Goal: Navigation & Orientation: Find specific page/section

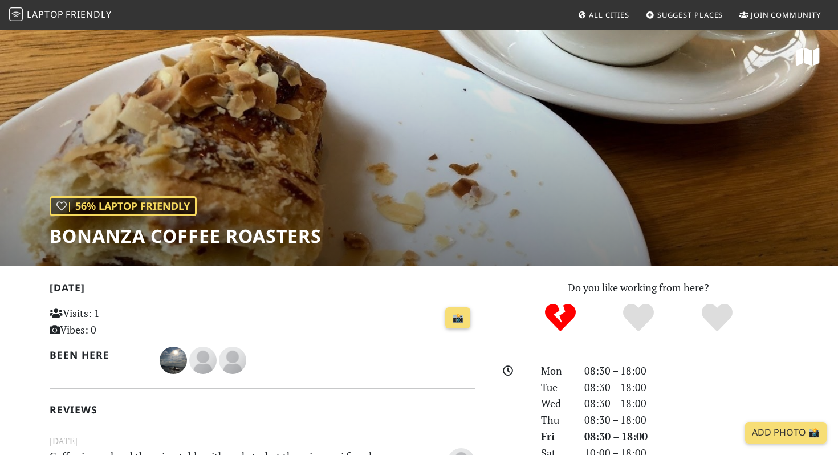
click at [92, 19] on span "Friendly" at bounding box center [89, 14] width 46 height 13
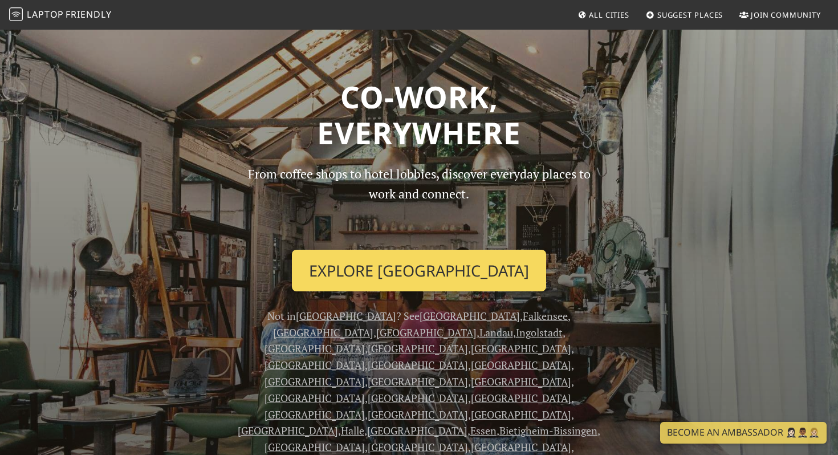
click at [427, 268] on link "Explore Berlin" at bounding box center [419, 271] width 254 height 42
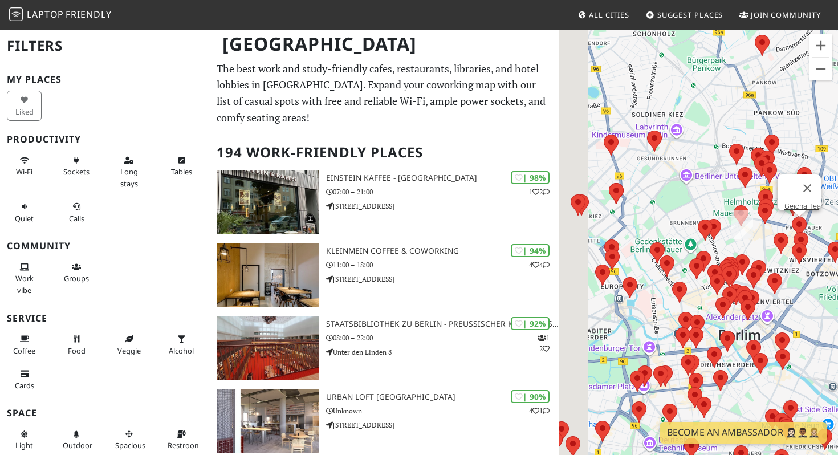
drag, startPoint x: 609, startPoint y: 330, endPoint x: 780, endPoint y: 232, distance: 197.5
click at [780, 232] on div "Geicha Tea" at bounding box center [698, 256] width 279 height 455
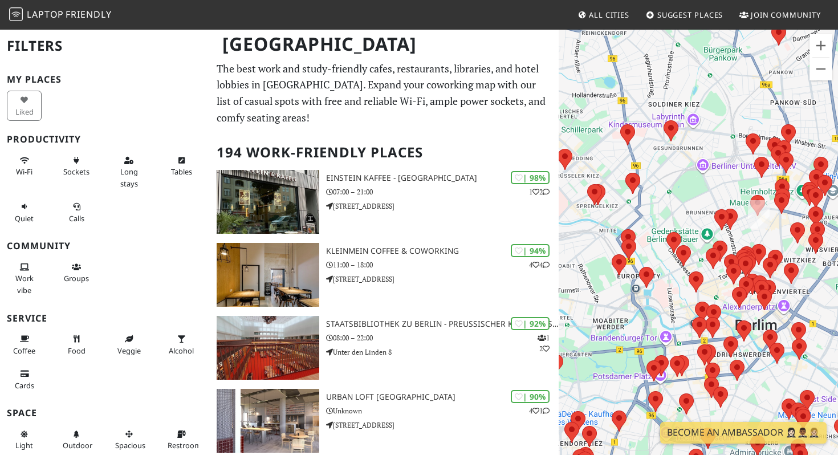
click at [740, 226] on div at bounding box center [698, 256] width 279 height 455
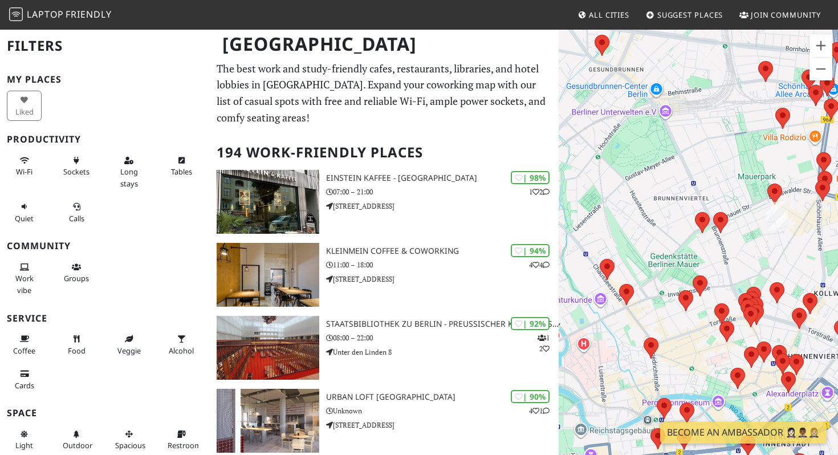
click at [769, 255] on div at bounding box center [698, 256] width 279 height 455
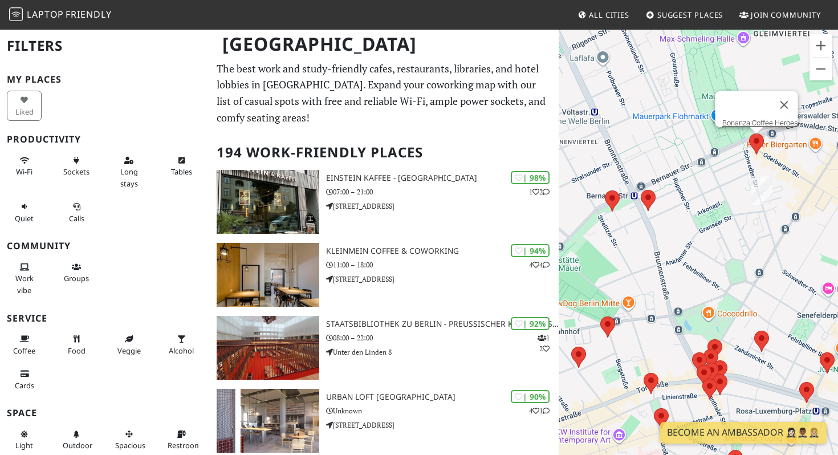
click at [750, 133] on area at bounding box center [750, 133] width 0 height 0
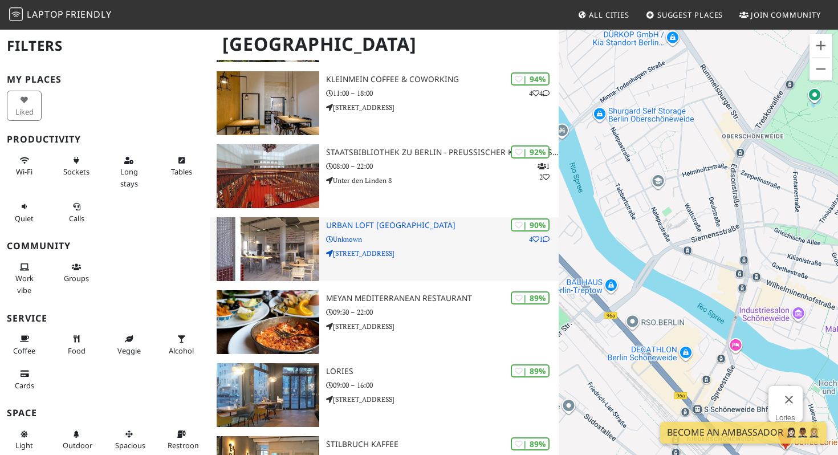
scroll to position [167, 0]
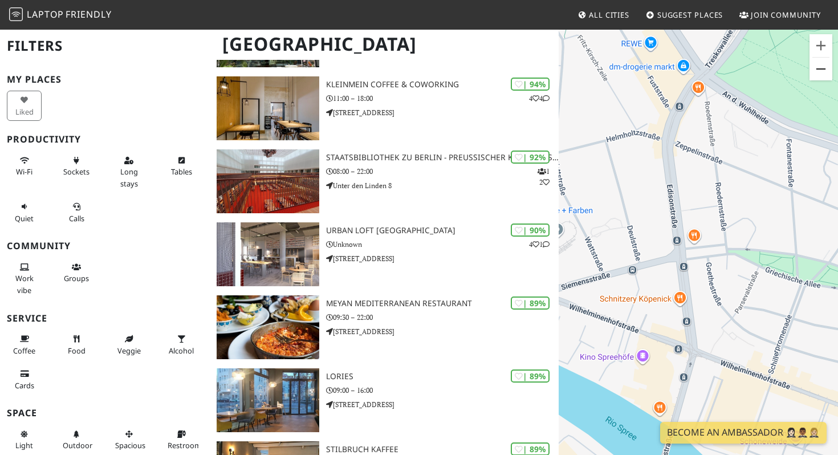
click at [821, 74] on button "Diminuir o zoom" at bounding box center [821, 69] width 23 height 23
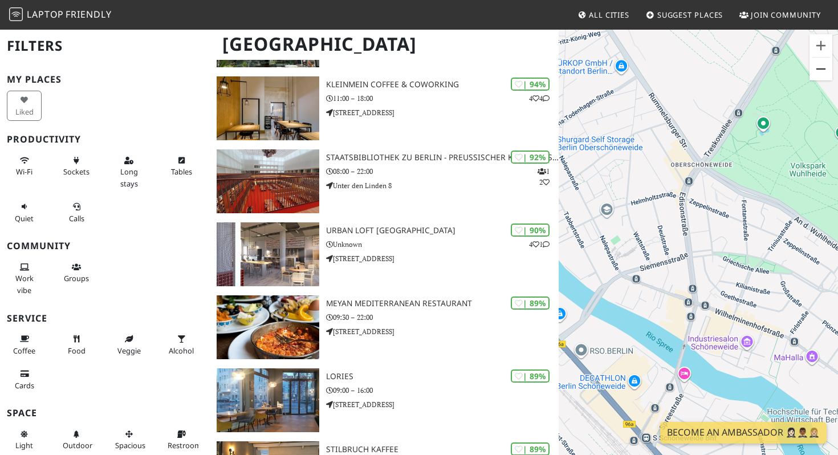
click at [821, 74] on button "Diminuir o zoom" at bounding box center [821, 69] width 23 height 23
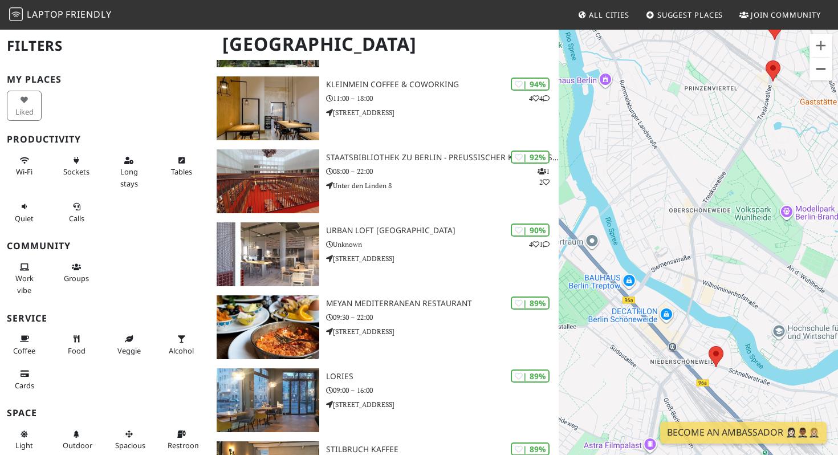
click at [821, 74] on button "Diminuir o zoom" at bounding box center [821, 69] width 23 height 23
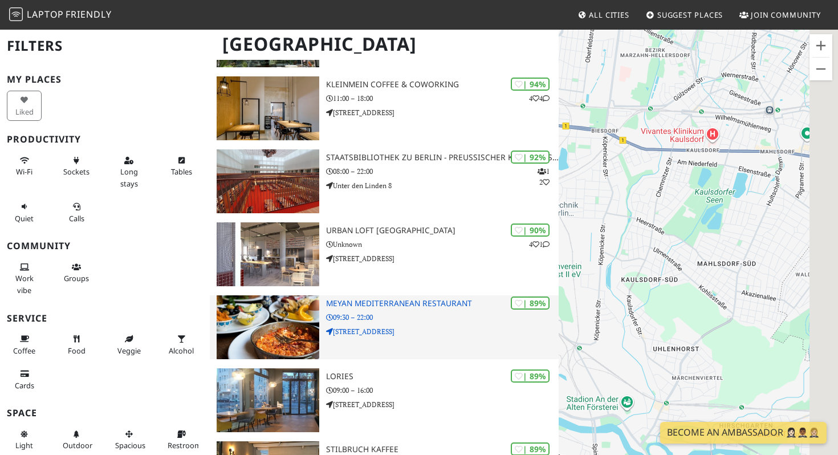
drag, startPoint x: 800, startPoint y: 147, endPoint x: 512, endPoint y: 305, distance: 328.5
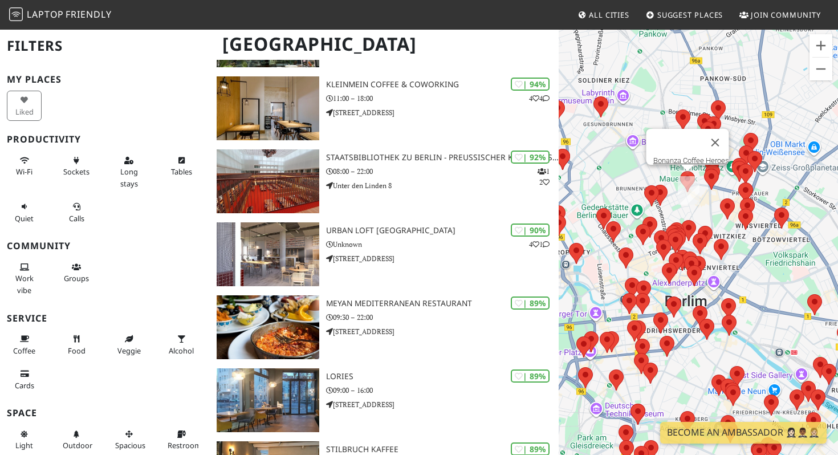
drag, startPoint x: 743, startPoint y: 88, endPoint x: 618, endPoint y: 278, distance: 228.1
click at [618, 278] on div "Bonanza Coffee Heroes" at bounding box center [698, 256] width 279 height 455
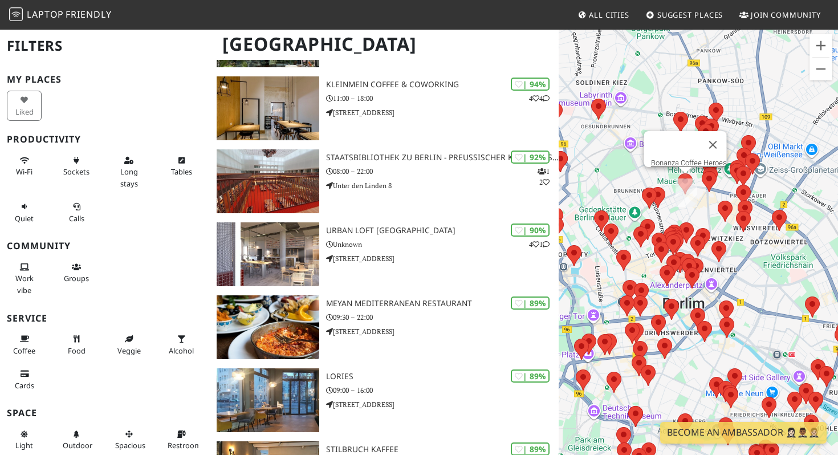
click at [706, 210] on div "Bonanza Coffee Heroes" at bounding box center [698, 256] width 279 height 455
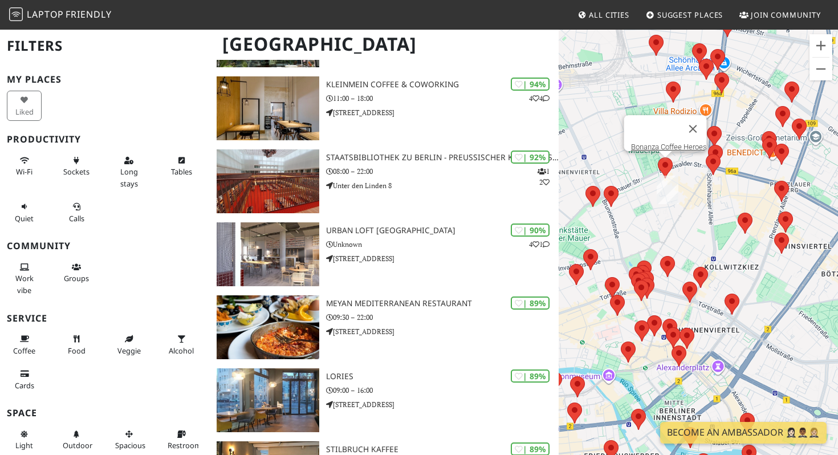
click at [706, 210] on div "Bonanza Coffee Heroes" at bounding box center [698, 256] width 279 height 455
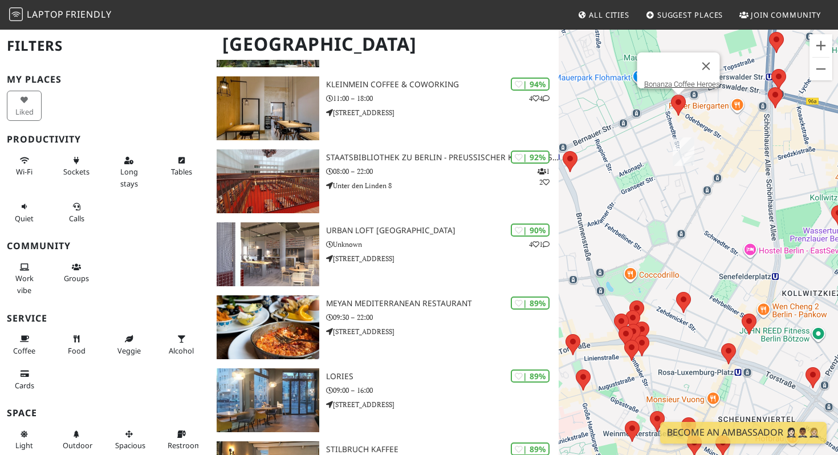
drag, startPoint x: 643, startPoint y: 260, endPoint x: 703, endPoint y: 226, distance: 69.0
click at [703, 226] on div "Bonanza Coffee Heroes" at bounding box center [698, 256] width 279 height 455
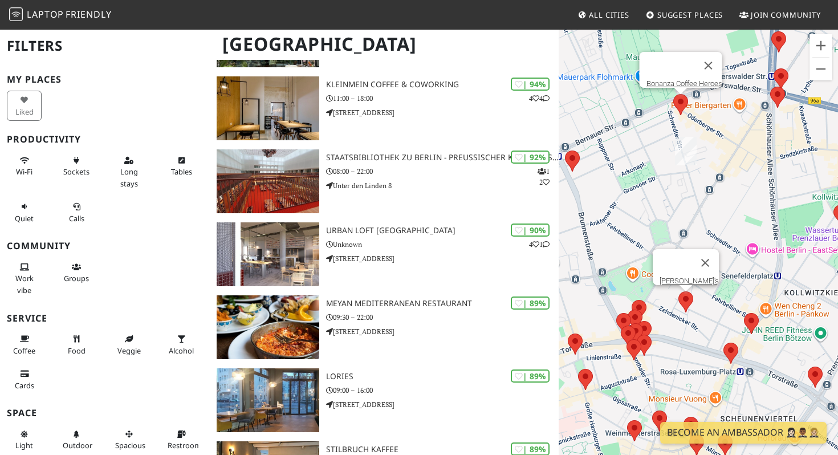
click at [679, 291] on area at bounding box center [679, 291] width 0 height 0
click at [692, 257] on button "Fechar" at bounding box center [705, 262] width 27 height 27
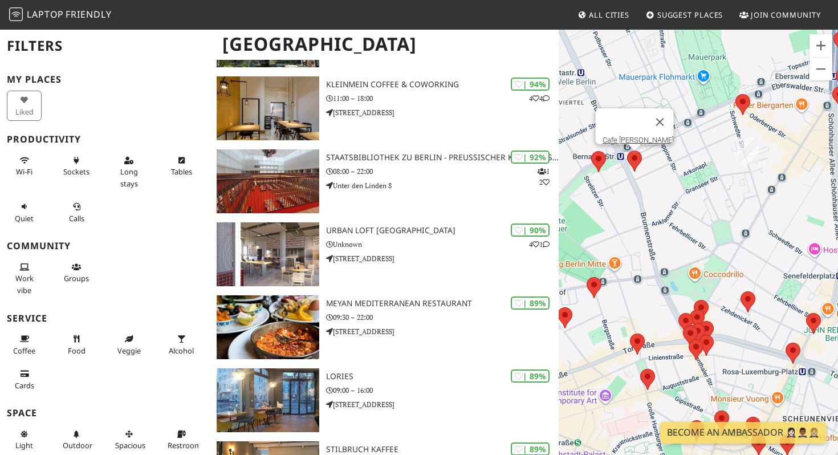
click at [627, 151] on area at bounding box center [627, 151] width 0 height 0
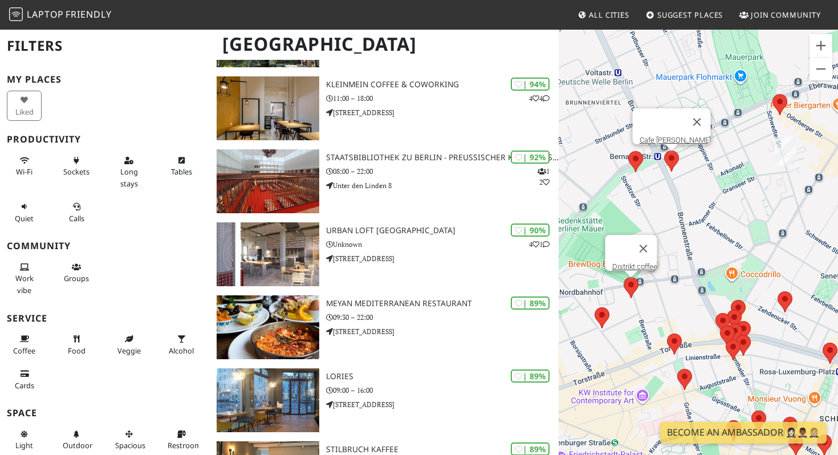
click at [624, 277] on area at bounding box center [624, 277] width 0 height 0
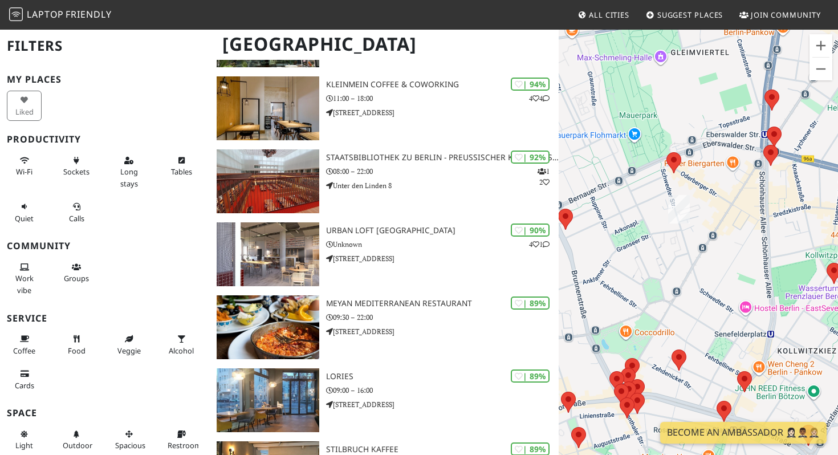
drag, startPoint x: 753, startPoint y: 254, endPoint x: 669, endPoint y: 294, distance: 93.9
click at [669, 294] on div "Distrikt coffee" at bounding box center [698, 256] width 279 height 455
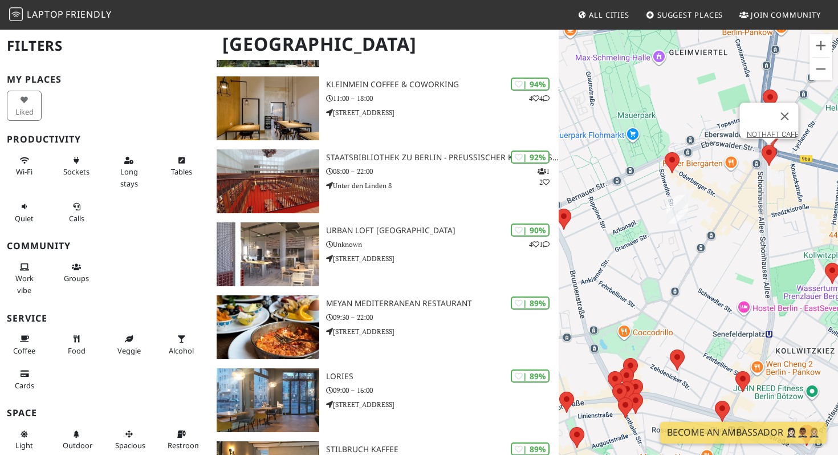
click at [762, 145] on area at bounding box center [762, 145] width 0 height 0
click at [768, 130] on link "NOTHAFT CAFE" at bounding box center [773, 134] width 52 height 9
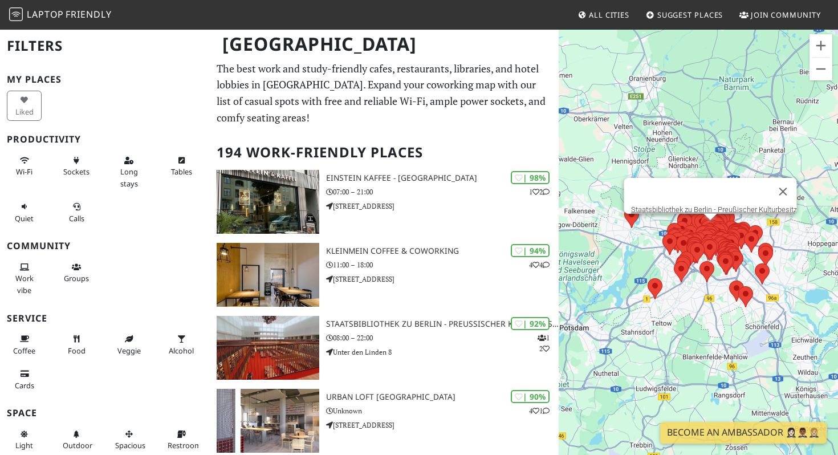
scroll to position [167, 0]
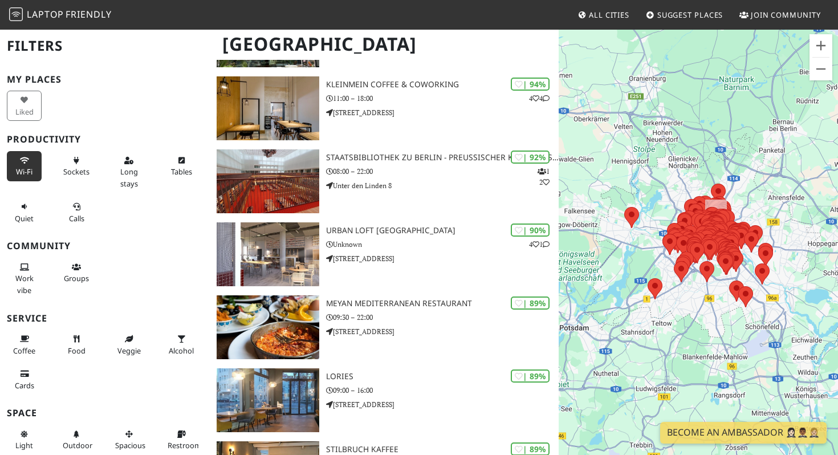
click at [19, 166] on button "Wi-Fi" at bounding box center [24, 166] width 35 height 30
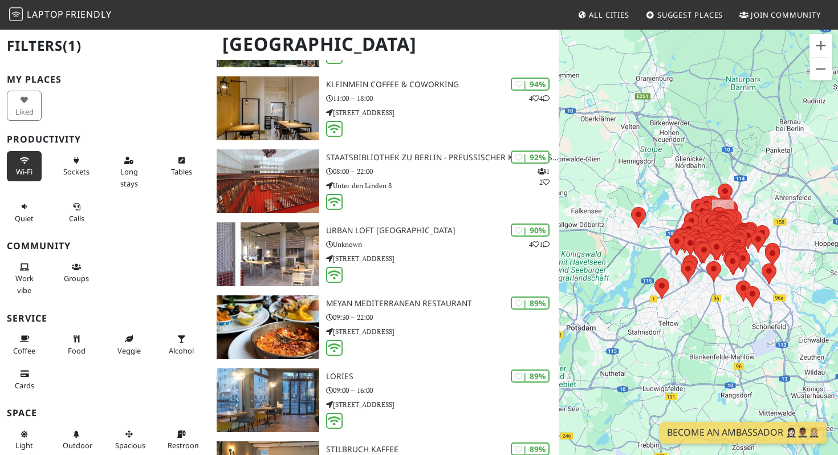
click at [749, 204] on div at bounding box center [698, 256] width 279 height 455
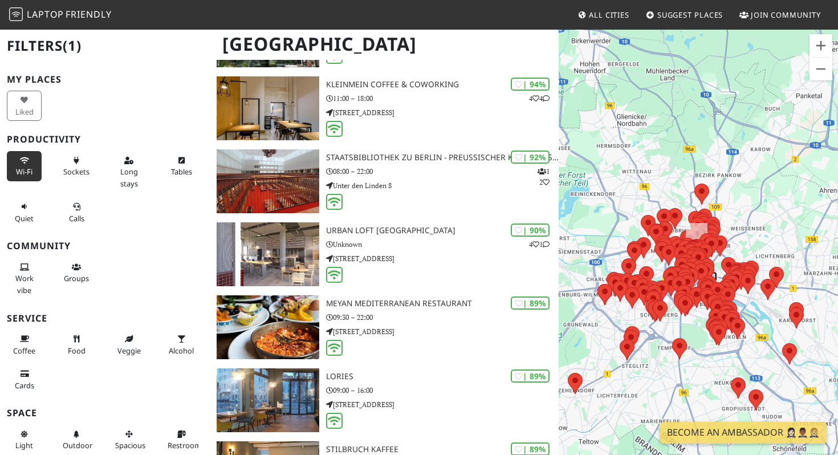
click at [749, 204] on div at bounding box center [698, 256] width 279 height 455
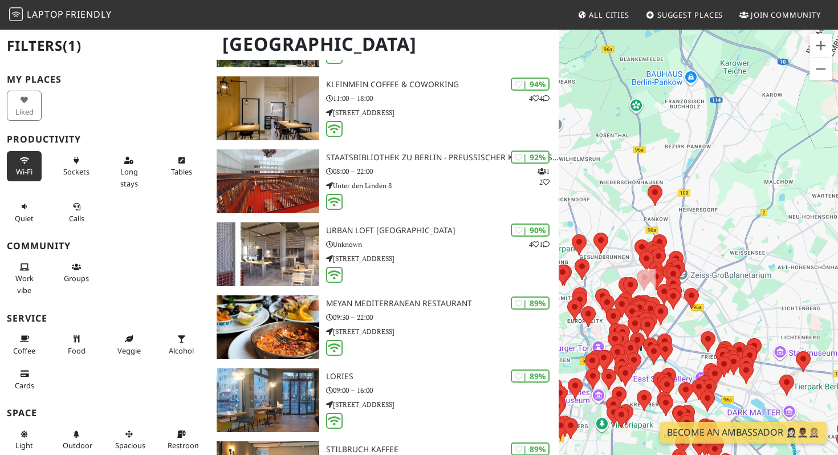
click at [621, 264] on div at bounding box center [698, 256] width 279 height 455
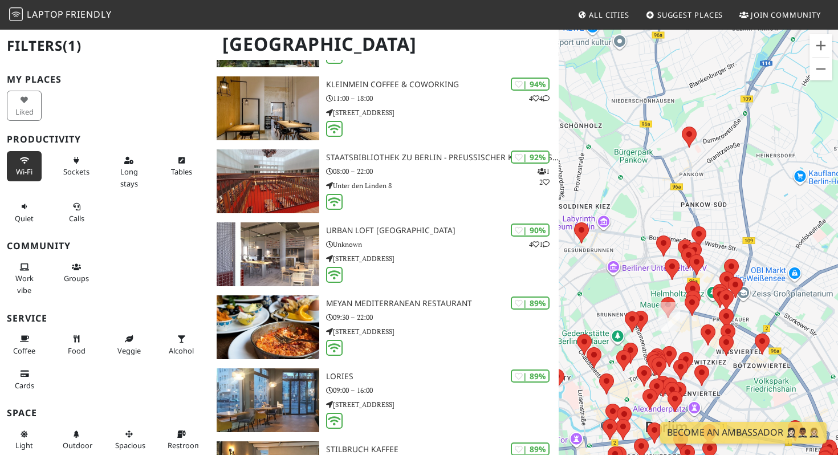
click at [642, 295] on div at bounding box center [698, 256] width 279 height 455
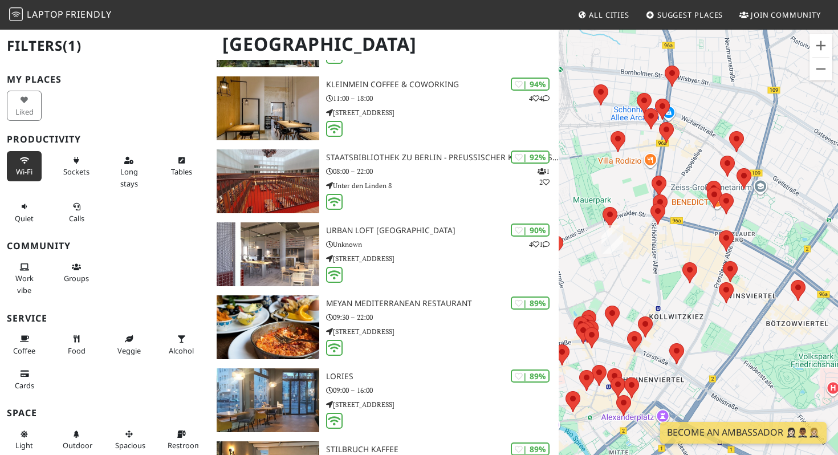
drag, startPoint x: 680, startPoint y: 339, endPoint x: 594, endPoint y: 224, distance: 143.1
click at [594, 224] on div at bounding box center [698, 256] width 279 height 455
click at [633, 263] on div at bounding box center [698, 256] width 279 height 455
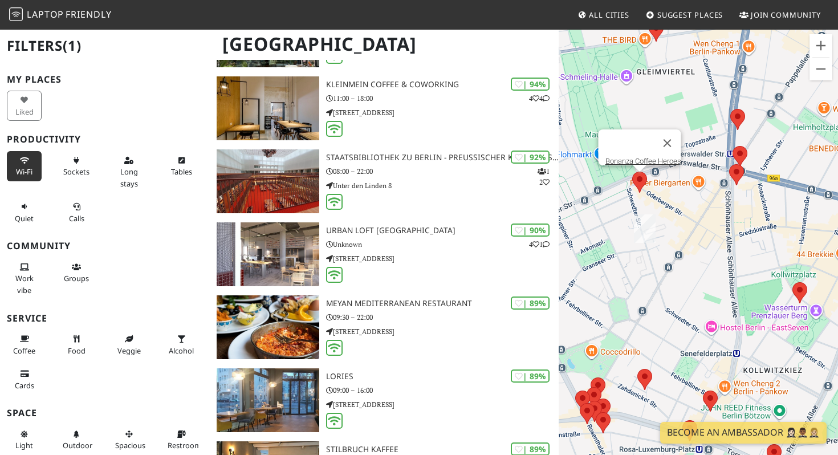
click at [633, 172] on area at bounding box center [633, 172] width 0 height 0
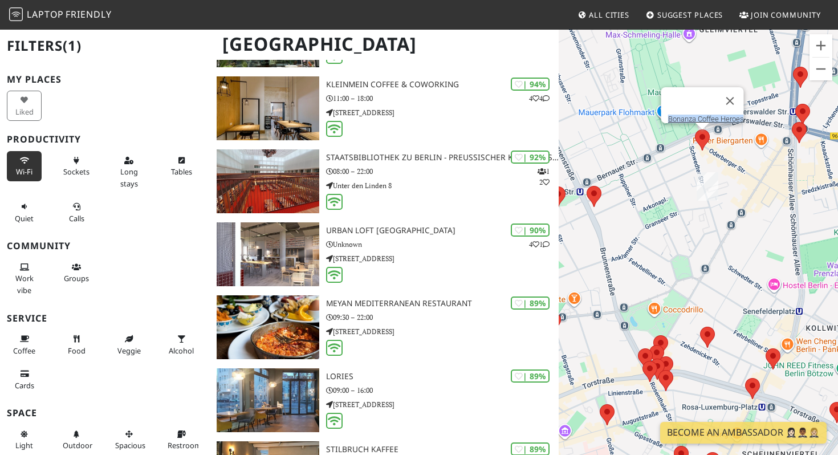
drag, startPoint x: 683, startPoint y: 220, endPoint x: 747, endPoint y: 177, distance: 77.4
click at [747, 177] on div "Bonanza Coffee Heroes" at bounding box center [698, 256] width 279 height 455
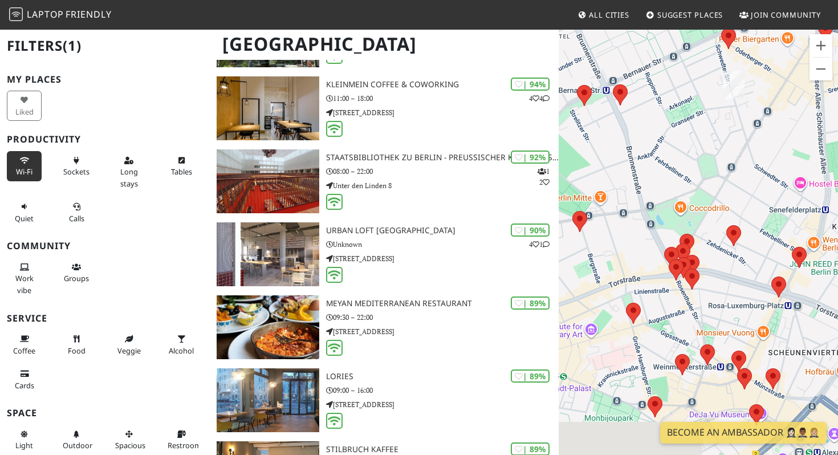
drag, startPoint x: 770, startPoint y: 326, endPoint x: 714, endPoint y: 210, distance: 128.6
click at [714, 210] on div "Bonanza Coffee Heroes" at bounding box center [698, 256] width 279 height 455
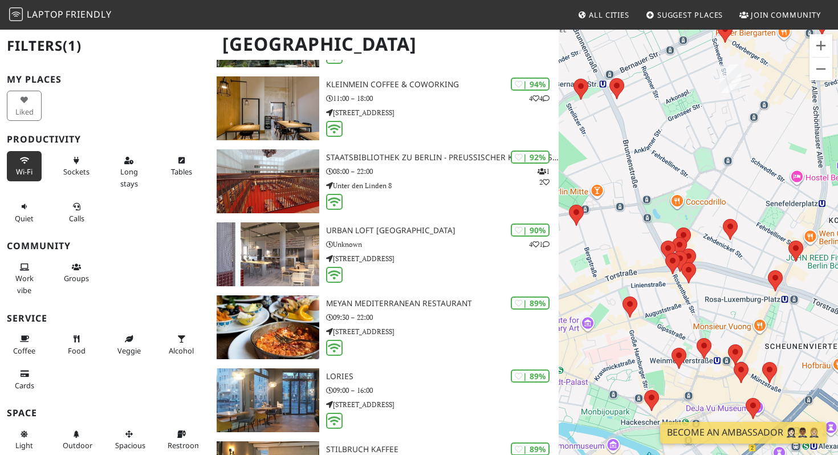
click at [701, 257] on div "Bonanza Coffee Heroes" at bounding box center [698, 256] width 279 height 455
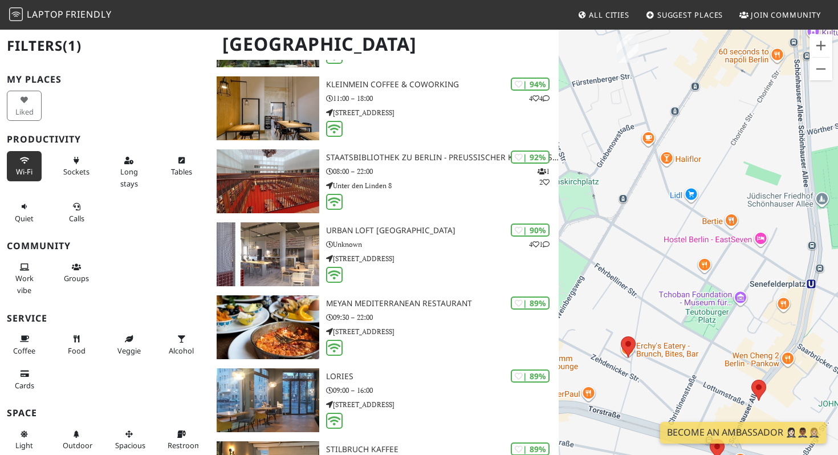
drag, startPoint x: 739, startPoint y: 130, endPoint x: 603, endPoint y: 264, distance: 190.8
click at [603, 266] on div "Bonanza Coffee Heroes" at bounding box center [698, 256] width 279 height 455
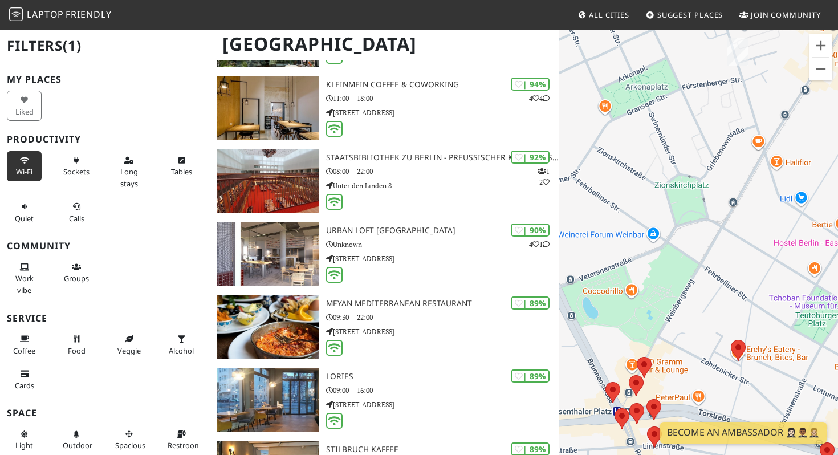
drag, startPoint x: 626, startPoint y: 270, endPoint x: 737, endPoint y: 275, distance: 111.3
click at [737, 275] on div "Bonanza Coffee Heroes" at bounding box center [698, 256] width 279 height 455
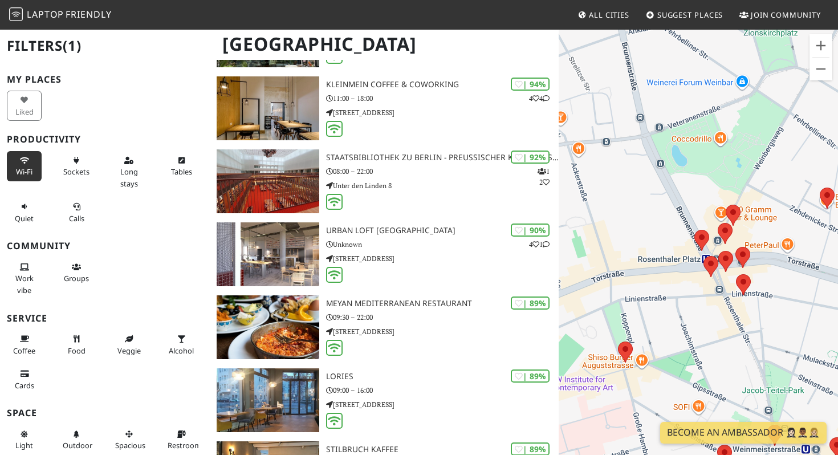
drag, startPoint x: 724, startPoint y: 315, endPoint x: 814, endPoint y: 160, distance: 178.9
click at [814, 160] on div "Bonanza Coffee Heroes" at bounding box center [698, 256] width 279 height 455
click at [785, 163] on div "Bonanza Coffee Heroes" at bounding box center [698, 256] width 279 height 455
